Goal: Transaction & Acquisition: Subscribe to service/newsletter

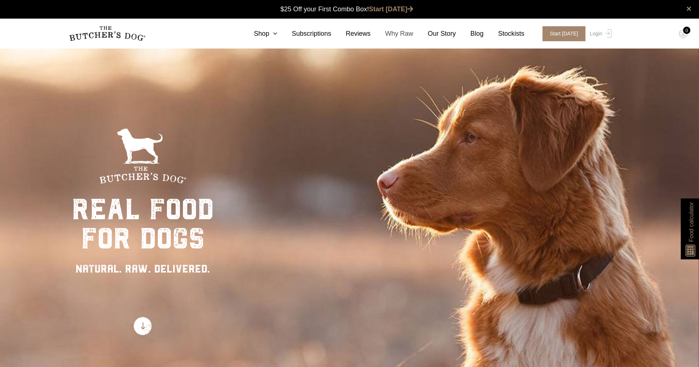
click at [394, 31] on link "Why Raw" at bounding box center [392, 34] width 43 height 10
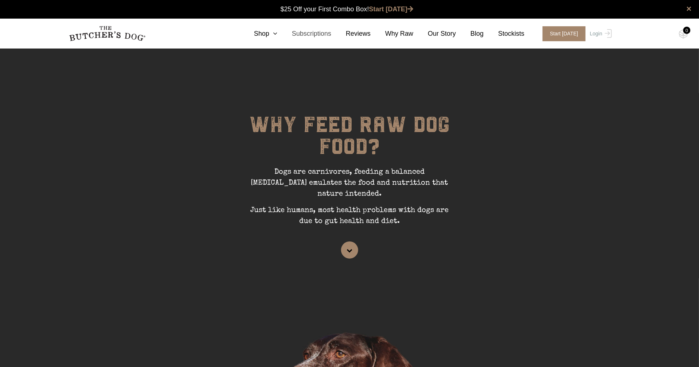
click at [314, 31] on link "Subscriptions" at bounding box center [304, 34] width 54 height 10
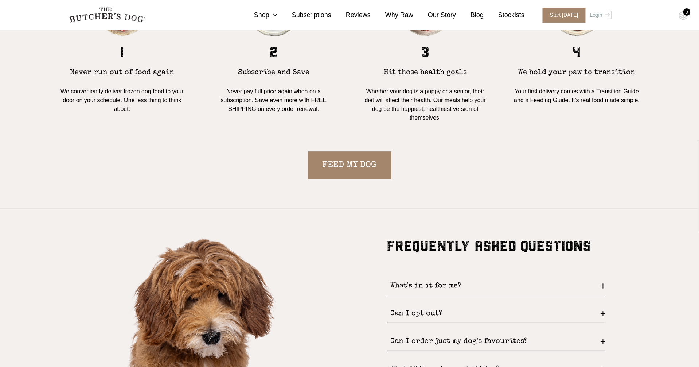
scroll to position [788, 0]
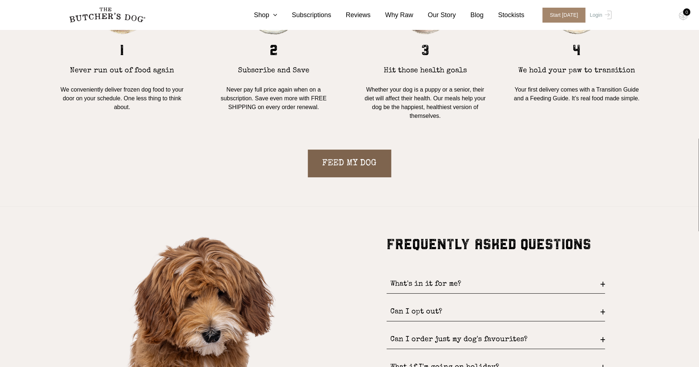
click at [360, 157] on link "FEED MY DOG" at bounding box center [349, 163] width 83 height 28
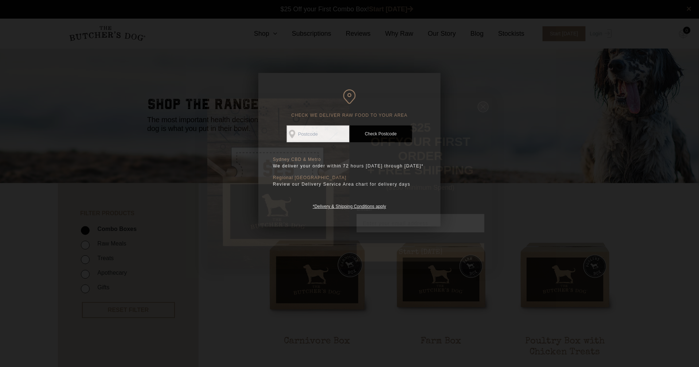
click at [487, 111] on circle "Close dialog" at bounding box center [483, 106] width 11 height 11
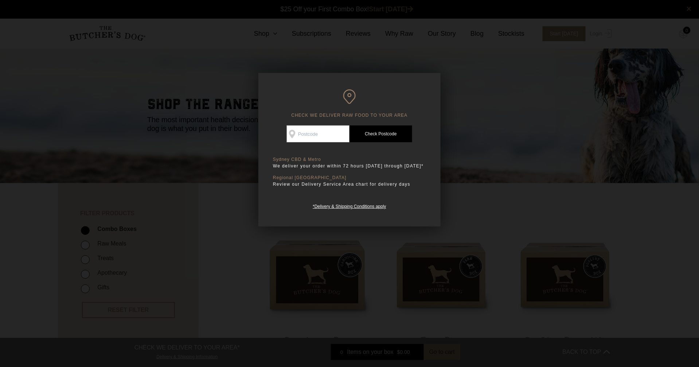
click at [324, 133] on input "Check Availability At" at bounding box center [318, 133] width 63 height 17
type input "2037"
click at [381, 133] on link "Check Postcode" at bounding box center [380, 133] width 63 height 17
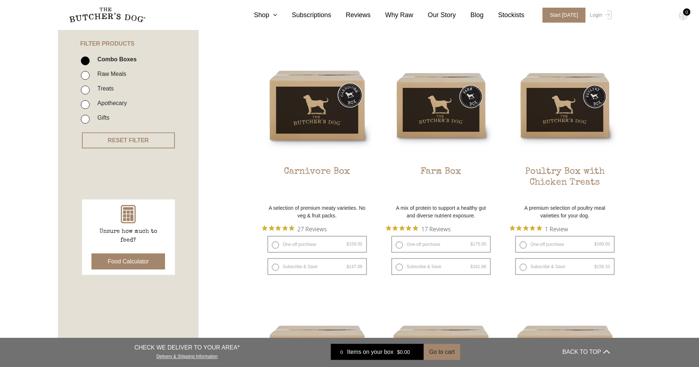
scroll to position [171, 0]
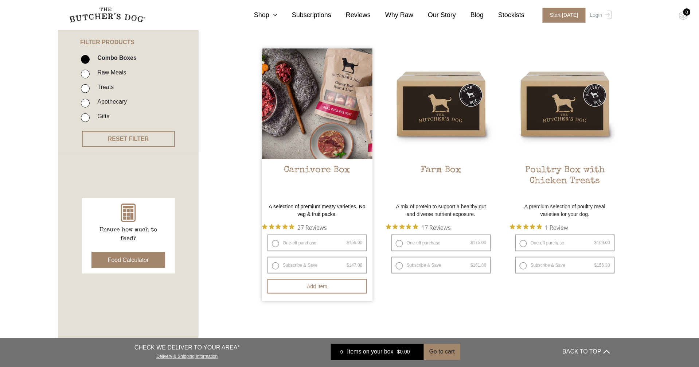
click at [305, 169] on h2 "Carnivore Box" at bounding box center [317, 182] width 110 height 34
